Goal: Transaction & Acquisition: Purchase product/service

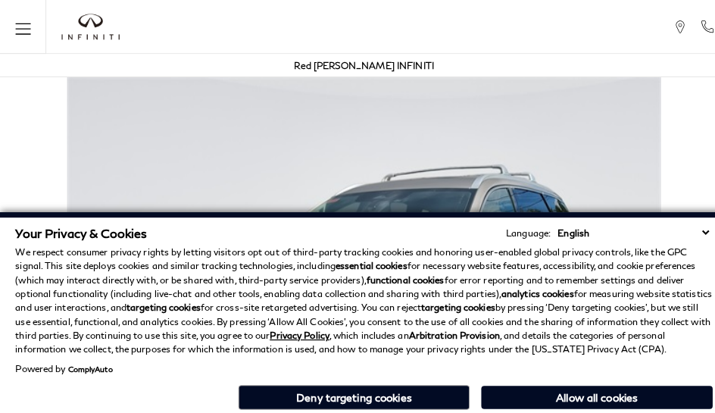
scroll to position [2575, 0]
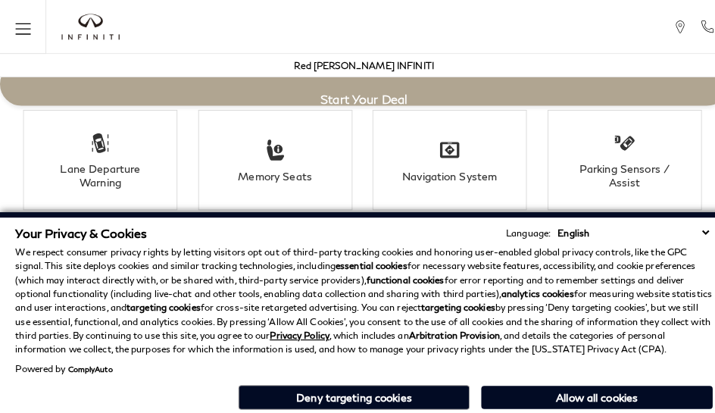
click at [492, 248] on p "We respect consumer privacy rights by letting visitors opt out of third-party t…" at bounding box center [357, 295] width 684 height 109
click at [492, 286] on strong "analytics cookies" at bounding box center [527, 287] width 71 height 11
click at [492, 407] on div "Your Privacy & Cookies Language: English Spanish / Español English / [GEOGRAPHI…" at bounding box center [357, 313] width 690 height 190
click at [341, 248] on p "We respect consumer privacy rights by letting visitors opt out of third-party t…" at bounding box center [357, 295] width 684 height 109
click at [341, 286] on p "We respect consumer privacy rights by letting visitors opt out of third-party t…" at bounding box center [357, 295] width 684 height 109
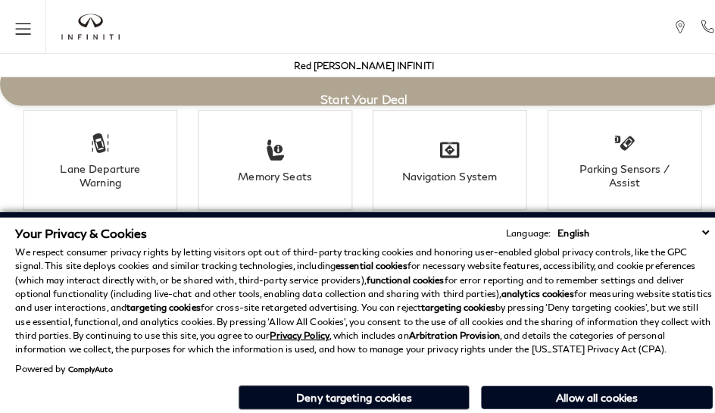
click at [341, 407] on div "Your Privacy & Cookies Language: English Spanish / Español English / [GEOGRAPHI…" at bounding box center [357, 313] width 690 height 190
click at [447, 74] on div "Red [PERSON_NAME] INFINITI" at bounding box center [357, 64] width 699 height 23
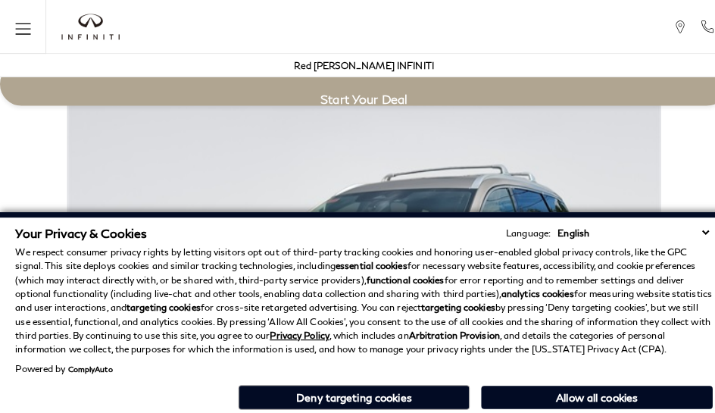
scroll to position [2898, 0]
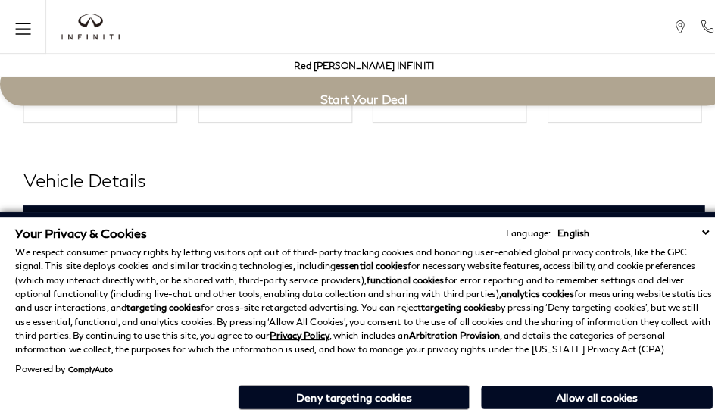
click at [34, 213] on h3 "Exterior" at bounding box center [350, 220] width 633 height 15
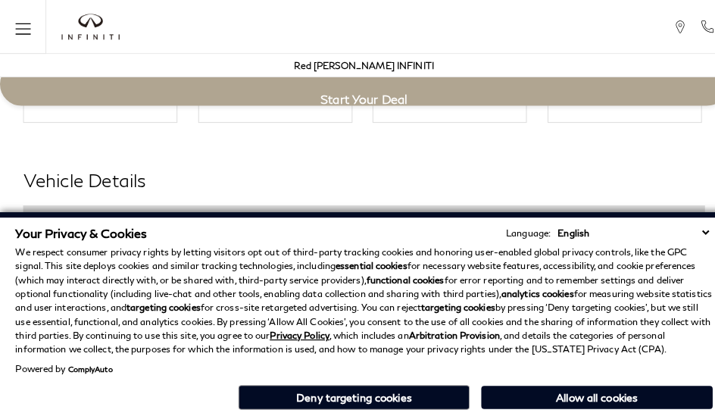
click at [265, 226] on div "Your Privacy & Cookies Language: English Spanish / Español English / United Kin…" at bounding box center [357, 228] width 684 height 14
click at [34, 213] on h3 "Exterior" at bounding box center [350, 220] width 633 height 15
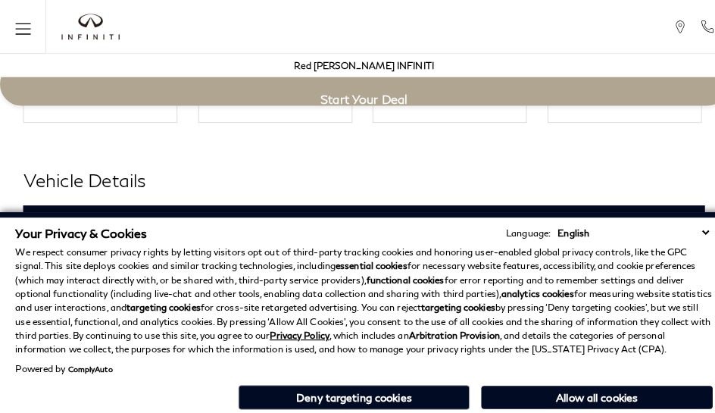
click at [303, 201] on div "Exterior" at bounding box center [357, 220] width 669 height 38
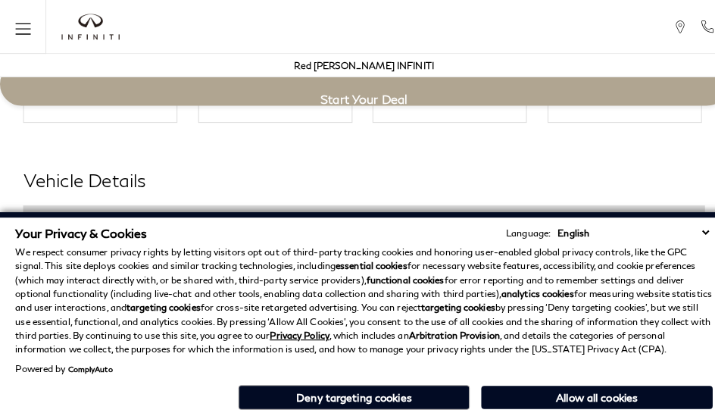
click at [34, 213] on h3 "Exterior" at bounding box center [350, 220] width 633 height 15
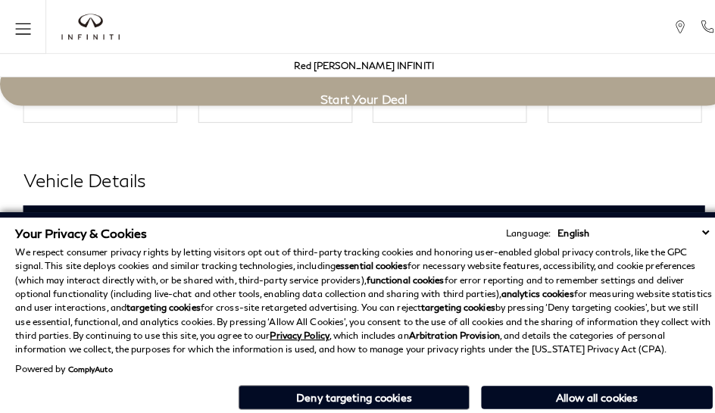
click at [378, 163] on h2 "Vehicle Details" at bounding box center [357, 176] width 669 height 27
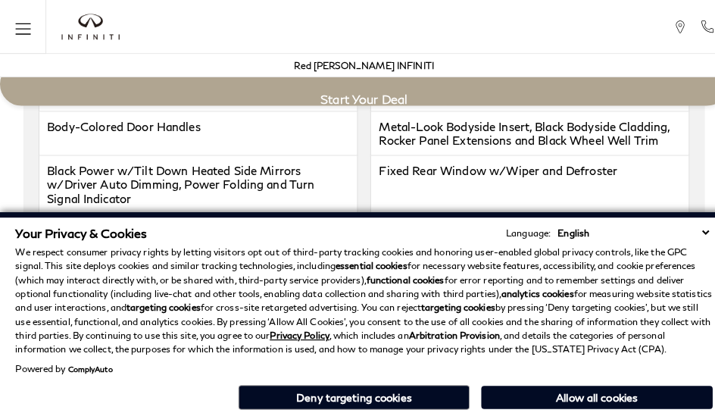
scroll to position [2646, 0]
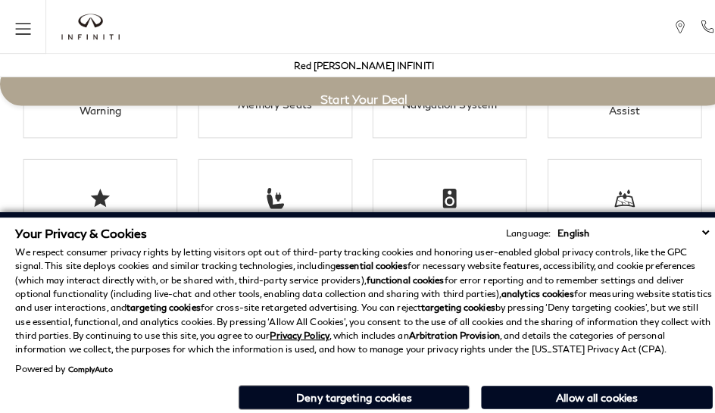
click link "Call sales Phone Number 719-215-8318" at bounding box center [0, 0] width 0 height 0
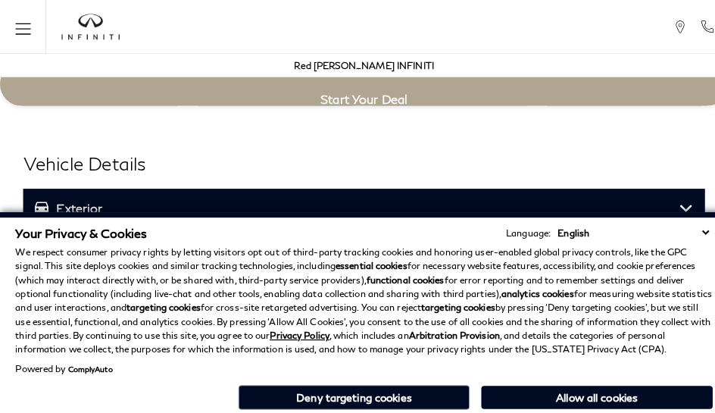
scroll to position [2926, 0]
